Goal: Task Accomplishment & Management: Use online tool/utility

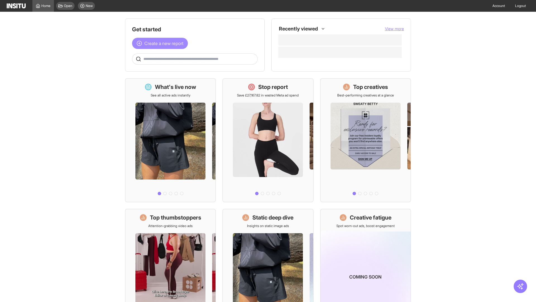
click at [161, 43] on span "Create a new report" at bounding box center [163, 43] width 39 height 7
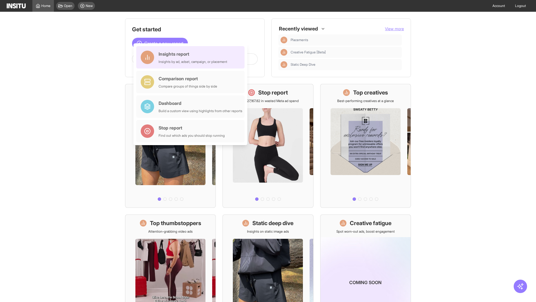
click at [192, 57] on div "Insights report Insights by ad, adset, campaign, or placement" at bounding box center [193, 57] width 69 height 13
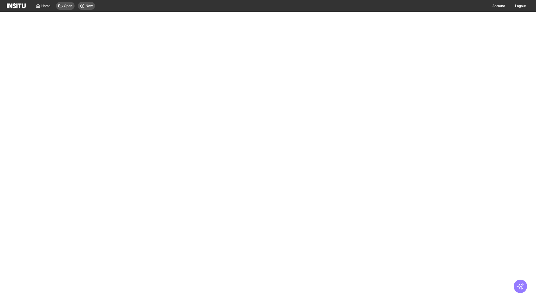
select select "**"
